Goal: Transaction & Acquisition: Purchase product/service

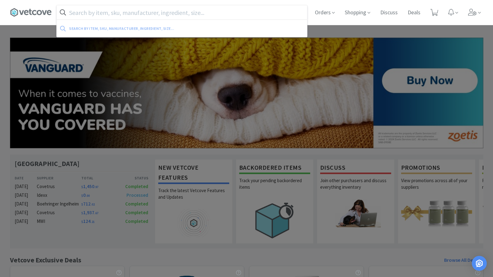
click at [130, 12] on input "text" at bounding box center [182, 12] width 250 height 14
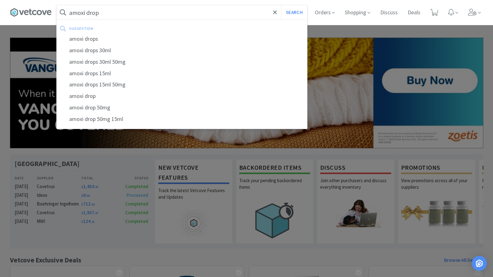
type input "amoxi drop"
click at [281, 5] on button "Search" at bounding box center [294, 12] width 26 height 14
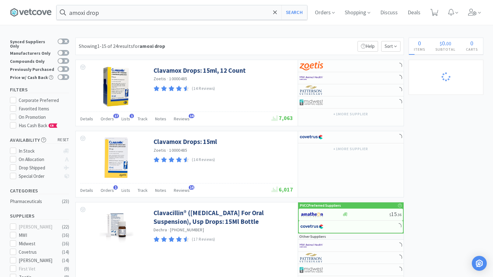
select select "1"
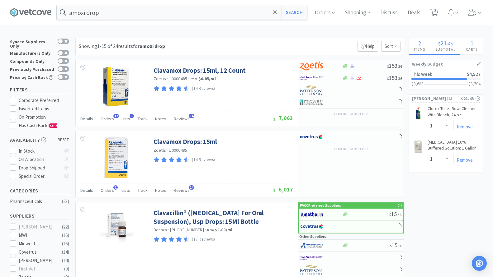
select select "2"
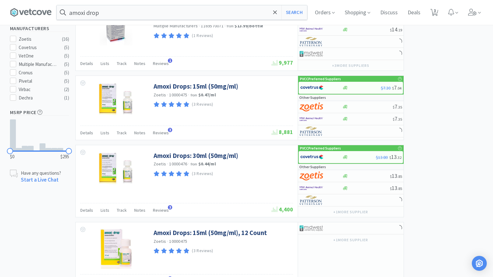
scroll to position [311, 0]
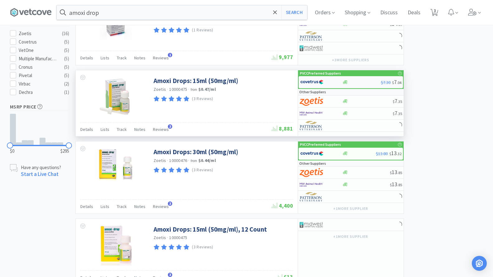
click at [328, 82] on div at bounding box center [317, 82] width 34 height 11
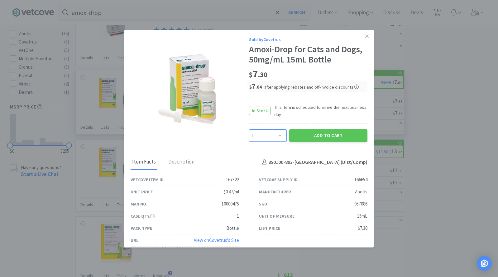
click at [275, 136] on select "Enter Quantity 1 2 3 4 5 6 7 8 9 10 11 12 13 14 15 16 17 18 19 20 Enter Quantity" at bounding box center [268, 136] width 38 height 12
select select "4"
click at [249, 130] on select "Enter Quantity 1 2 3 4 5 6 7 8 9 10 11 12 13 14 15 16 17 18 19 20 Enter Quantity" at bounding box center [268, 136] width 38 height 12
drag, startPoint x: 319, startPoint y: 133, endPoint x: 134, endPoint y: 3, distance: 225.4
click at [319, 134] on button "Add to Cart" at bounding box center [328, 136] width 78 height 12
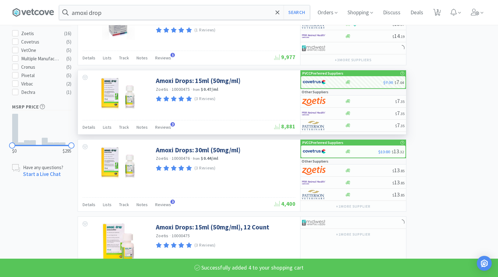
select select "4"
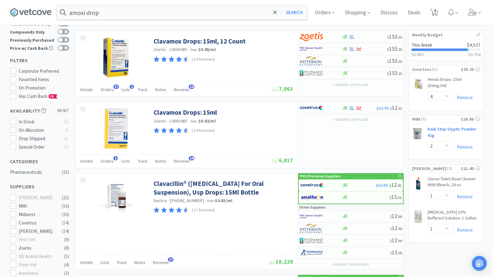
scroll to position [0, 0]
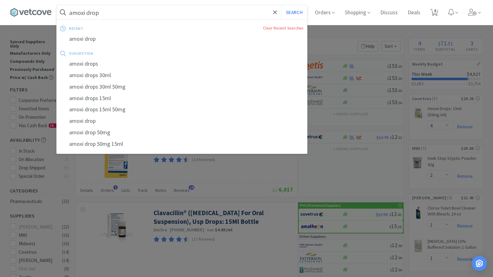
click at [140, 13] on input "amoxi drop" at bounding box center [182, 12] width 250 height 14
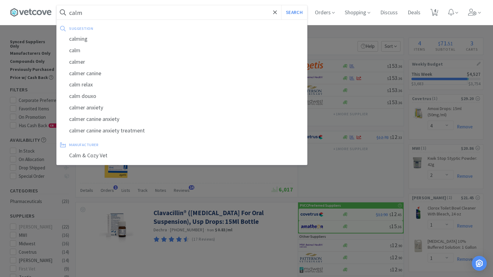
type input "calm"
click at [281, 5] on button "Search" at bounding box center [294, 12] width 26 height 14
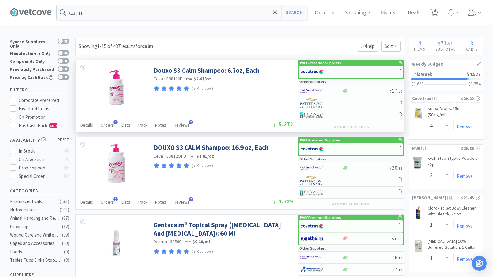
click at [323, 71] on div at bounding box center [317, 72] width 34 height 11
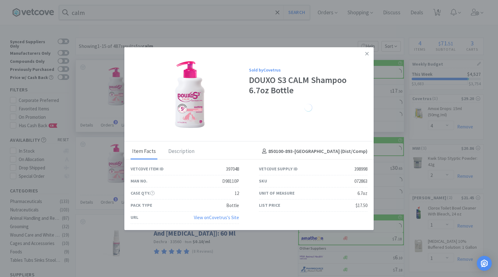
select select "1"
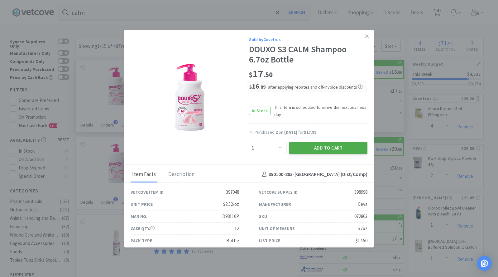
click at [312, 154] on button "Add to Cart" at bounding box center [328, 148] width 78 height 12
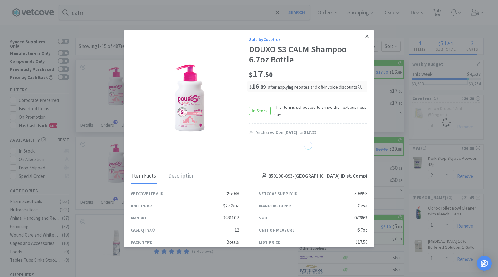
click at [365, 36] on icon at bounding box center [366, 36] width 3 height 3
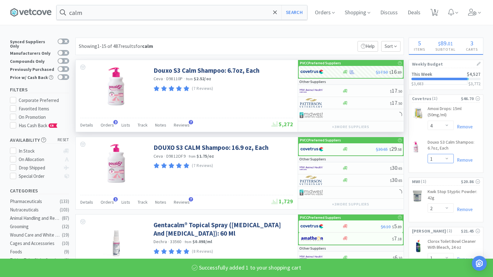
click at [445, 157] on select "Enter Quantity 1 2 3 4 5 6 7 8 9 10 11 12 13 14 15 16 17 18 19 20 Enter Quantity" at bounding box center [440, 158] width 26 height 9
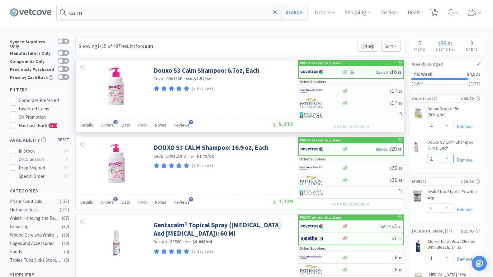
click at [427, 154] on select "Enter Quantity 1 2 3 4 5 6 7 8 9 10 11 12 13 14 15 16 17 18 19 20 Enter Quantity" at bounding box center [440, 158] width 26 height 9
select select "2"
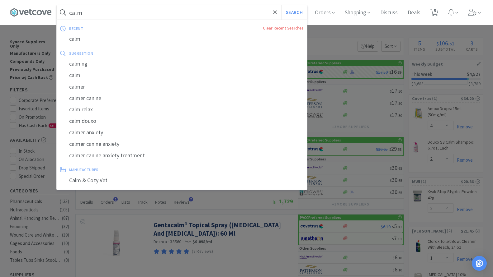
click at [122, 17] on input "calm" at bounding box center [182, 12] width 250 height 14
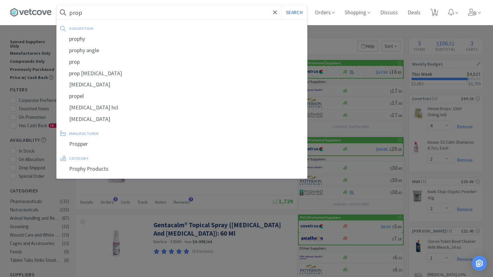
click at [281, 5] on button "Search" at bounding box center [294, 12] width 26 height 14
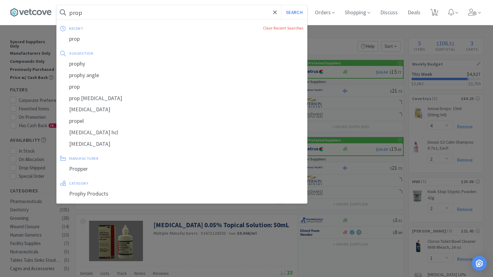
click at [100, 19] on input "prop" at bounding box center [182, 12] width 250 height 14
click at [100, 18] on input "prop" at bounding box center [182, 12] width 250 height 14
click at [94, 14] on input "prop" at bounding box center [182, 12] width 250 height 14
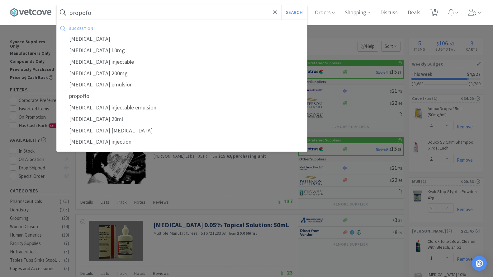
type input "propofo"
click at [281, 5] on button "Search" at bounding box center [294, 12] width 26 height 14
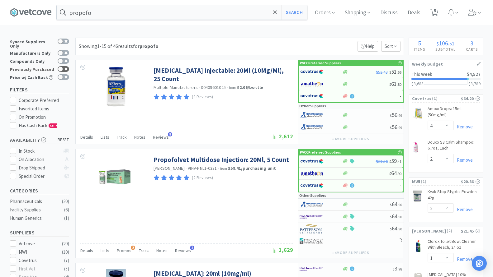
click at [66, 67] on div at bounding box center [64, 69] width 12 height 6
checkbox input "true"
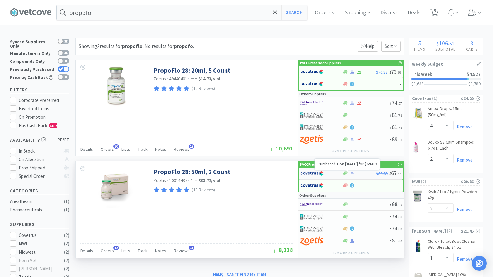
click at [353, 173] on icon at bounding box center [352, 173] width 5 height 5
select select "1"
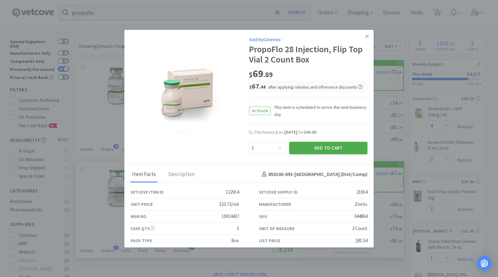
click at [296, 145] on button "Add to Cart" at bounding box center [328, 148] width 78 height 12
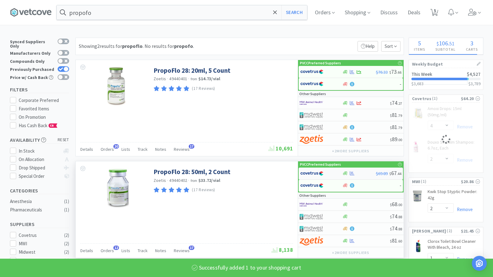
select select "1"
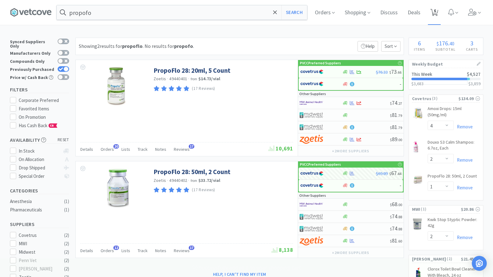
click at [441, 12] on span "6" at bounding box center [434, 12] width 13 height 25
select select "4"
select select "2"
select select "1"
select select "2"
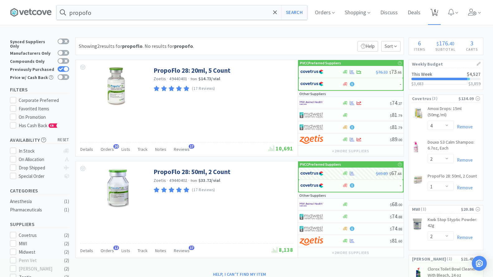
select select "1"
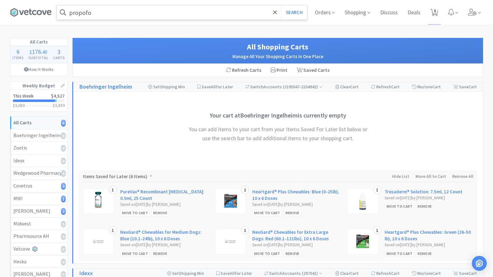
click at [112, 11] on input "propofo" at bounding box center [182, 12] width 250 height 14
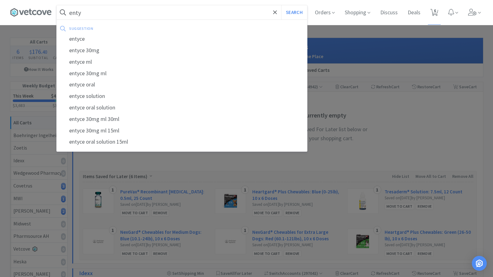
type input "enty"
click at [281, 5] on button "Search" at bounding box center [294, 12] width 26 height 14
select select "4"
select select "2"
select select "1"
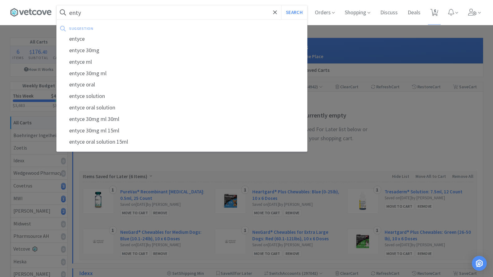
select select "2"
select select "1"
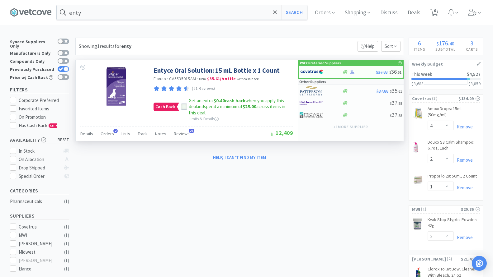
click at [186, 109] on div at bounding box center [184, 107] width 6 height 6
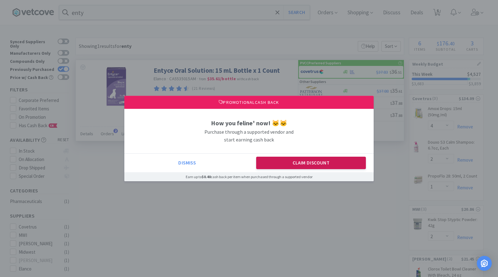
click at [316, 163] on button "Claim Discount" at bounding box center [311, 163] width 110 height 12
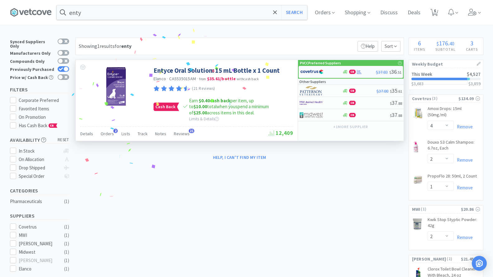
click at [363, 74] on div "CB" at bounding box center [359, 72] width 34 height 5
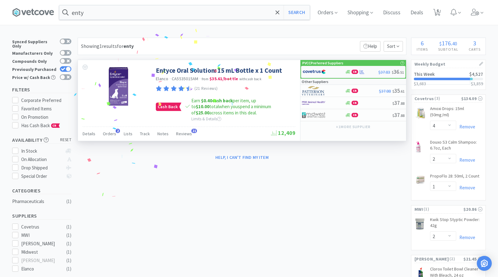
select select "1"
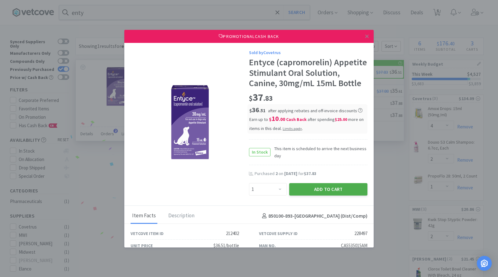
click at [300, 196] on button "Add to Cart" at bounding box center [328, 189] width 78 height 12
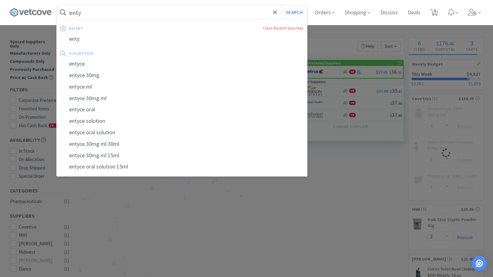
click at [85, 14] on input "enty" at bounding box center [182, 12] width 250 height 14
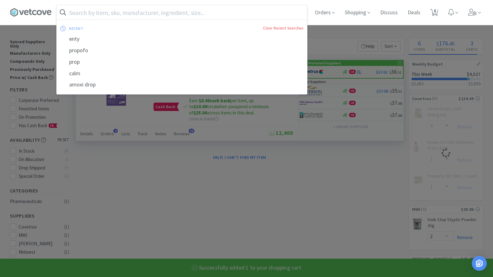
select select "1"
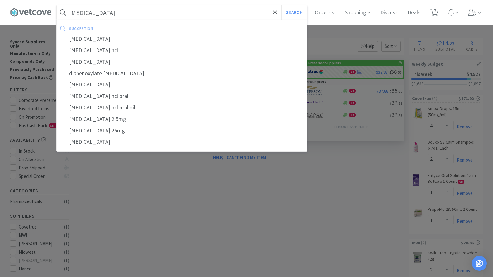
type input "[MEDICAL_DATA]"
click at [281, 5] on button "Search" at bounding box center [294, 12] width 26 height 14
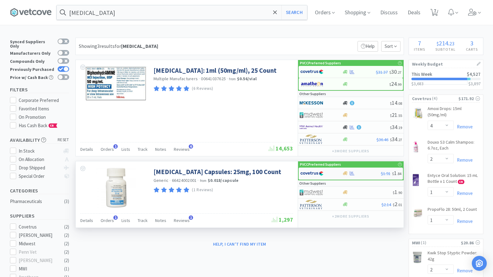
click at [350, 175] on icon at bounding box center [352, 173] width 5 height 5
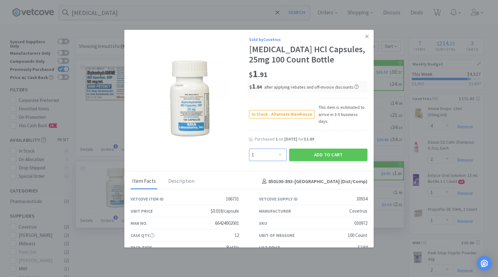
click at [278, 159] on select "Enter Quantity 1 2 3 4 5 6 7 8 9 10 11 12 13 14 15 16 17 18 19 20 Enter Quantity" at bounding box center [268, 155] width 38 height 12
select select "2"
click at [249, 152] on select "Enter Quantity 1 2 3 4 5 6 7 8 9 10 11 12 13 14 15 16 17 18 19 20 Enter Quantity" at bounding box center [268, 155] width 38 height 12
click at [312, 156] on button "Add to Cart" at bounding box center [328, 155] width 78 height 12
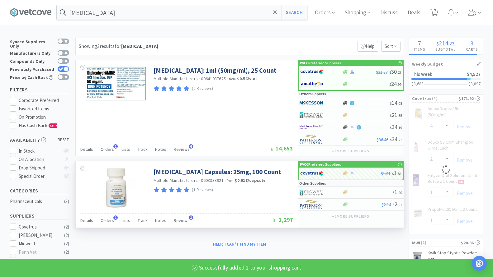
click at [436, 15] on span "7" at bounding box center [435, 10] width 2 height 25
select select "4"
select select "2"
select select "1"
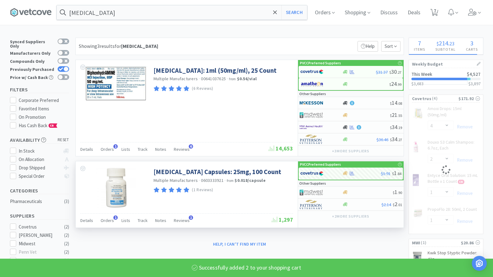
select select "2"
select select "1"
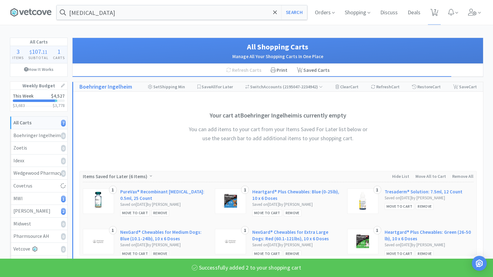
select select "2"
select select "1"
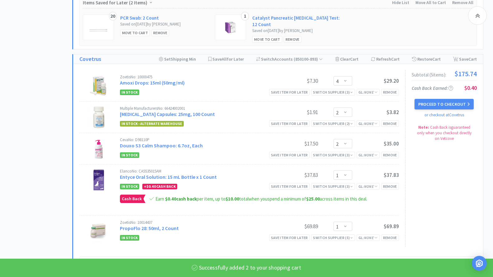
scroll to position [405, 0]
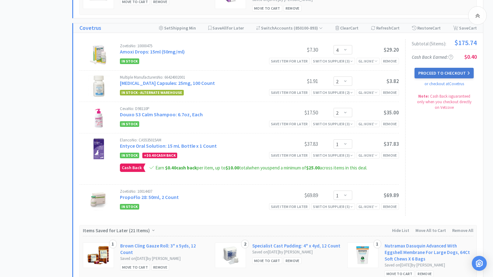
click at [425, 69] on button "Proceed to Checkout" at bounding box center [443, 73] width 59 height 11
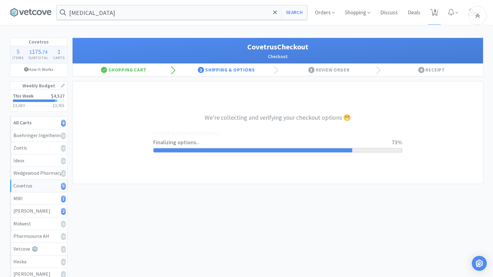
select select "ACCOUNT"
select select "cvt-standard-net"
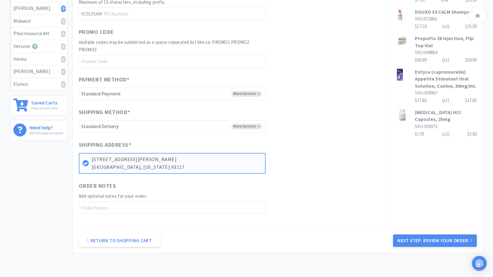
scroll to position [218, 0]
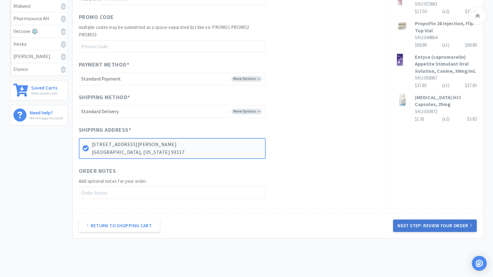
click at [460, 225] on button "Next Step: Review Your Order" at bounding box center [434, 226] width 83 height 12
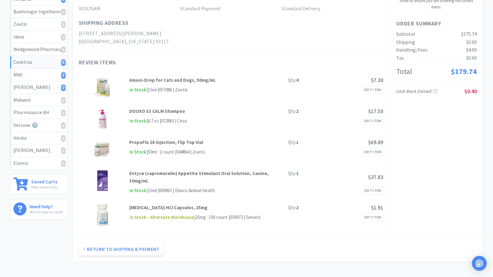
scroll to position [0, 0]
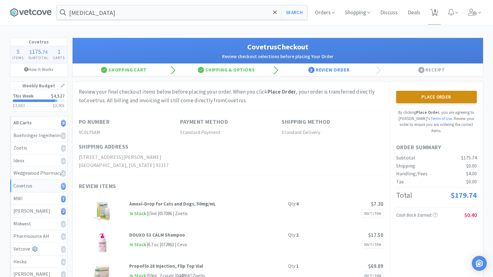
click at [429, 101] on button "Place Order" at bounding box center [436, 97] width 81 height 12
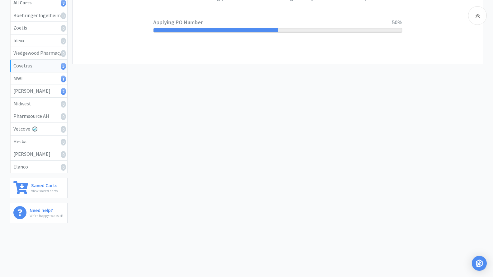
scroll to position [124, 0]
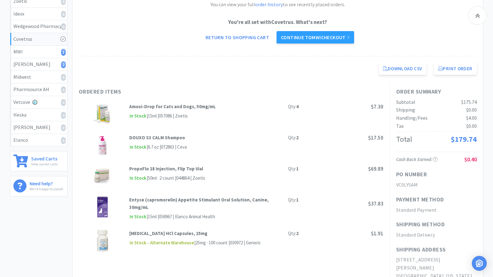
scroll to position [62, 0]
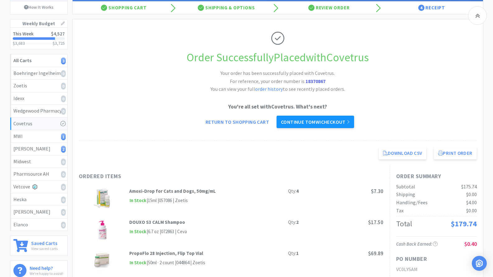
click at [302, 121] on link "Continue to MWI checkout" at bounding box center [315, 122] width 78 height 12
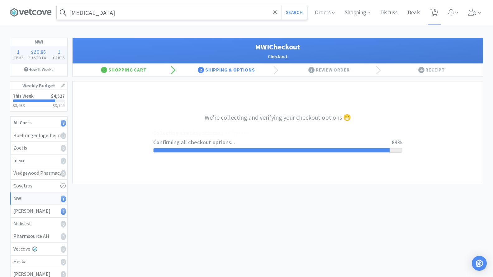
select select "STD_"
select select "FVS"
